Goal: Navigation & Orientation: Find specific page/section

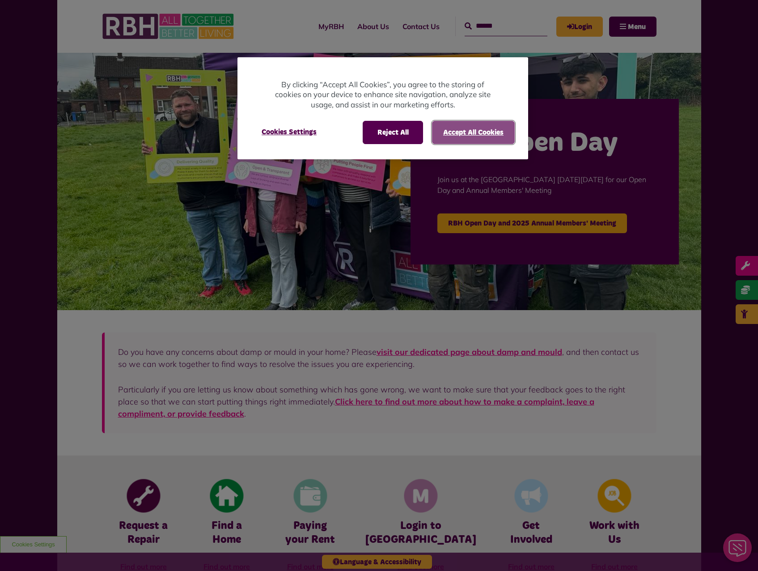
click at [500, 138] on button "Accept All Cookies" at bounding box center [473, 132] width 83 height 23
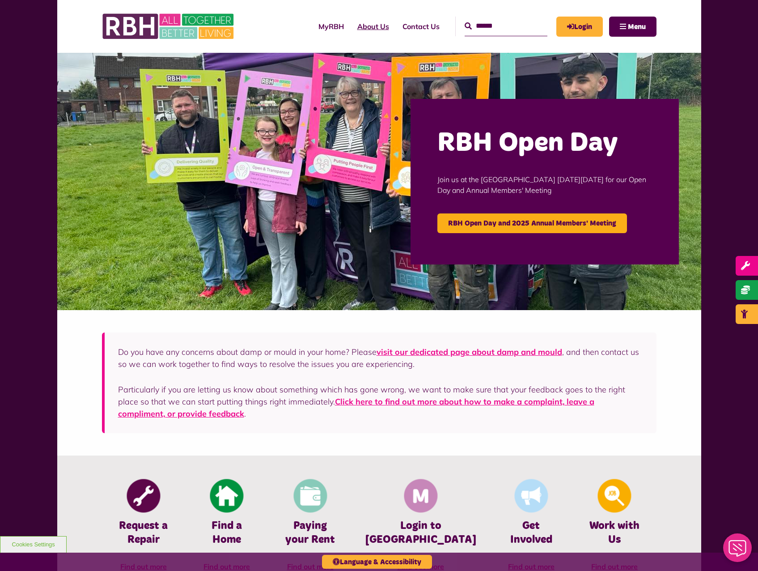
drag, startPoint x: 361, startPoint y: 29, endPoint x: 361, endPoint y: 55, distance: 26.4
click at [361, 29] on link "About Us" at bounding box center [373, 26] width 45 height 24
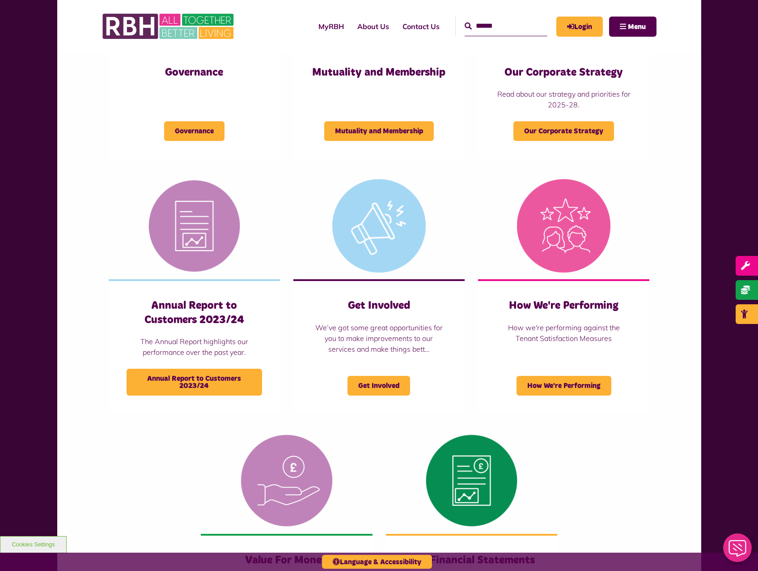
scroll to position [492, 0]
